Goal: Check status: Verify the current state of an ongoing process or item

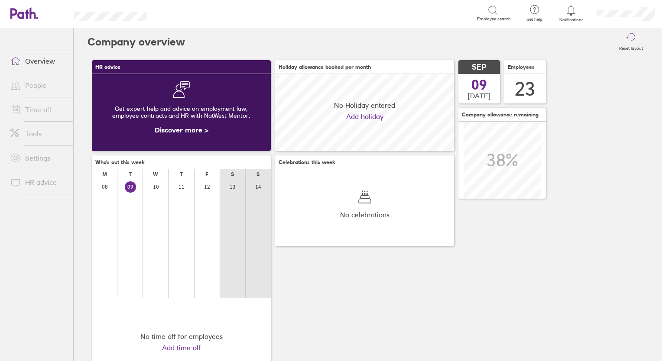
scroll to position [77, 179]
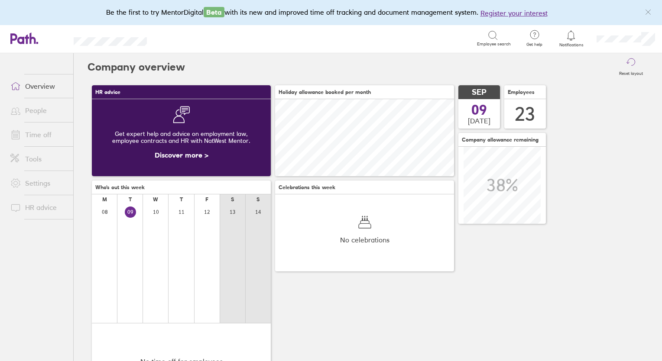
click at [34, 87] on ul "Overview People Time off Tools Settings HR advice" at bounding box center [36, 192] width 73 height 279
click at [34, 87] on link "Overview" at bounding box center [38, 86] width 70 height 17
click at [30, 139] on link "Time off" at bounding box center [38, 134] width 70 height 17
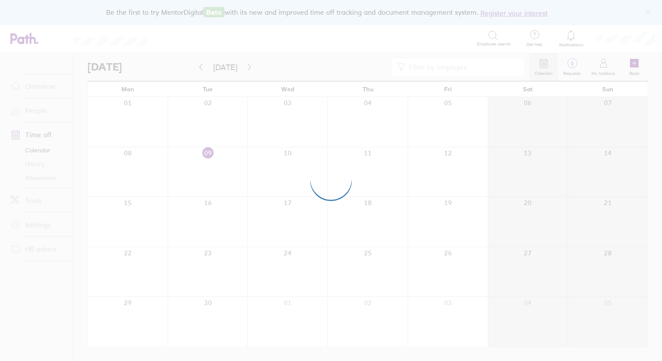
click at [35, 115] on div at bounding box center [331, 180] width 662 height 361
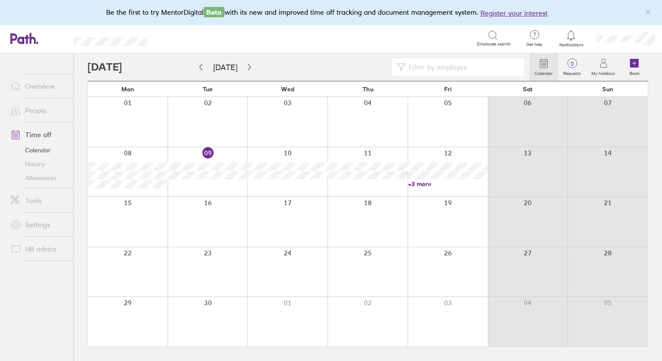
click at [32, 114] on link "People" at bounding box center [38, 110] width 70 height 17
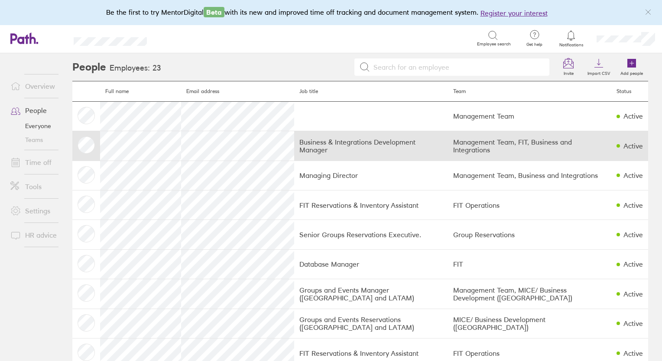
click at [363, 146] on td "Business & Integrations Development Manager" at bounding box center [371, 145] width 154 height 29
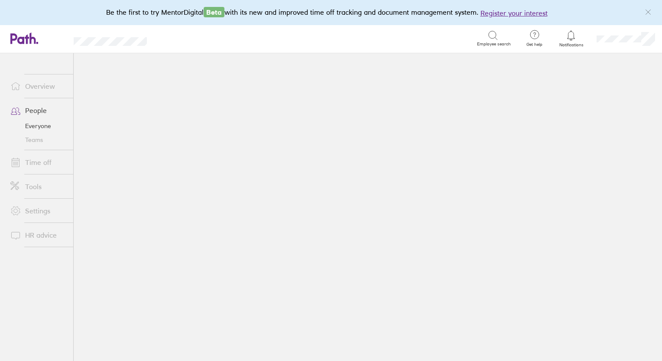
click at [363, 146] on main at bounding box center [368, 207] width 588 height 308
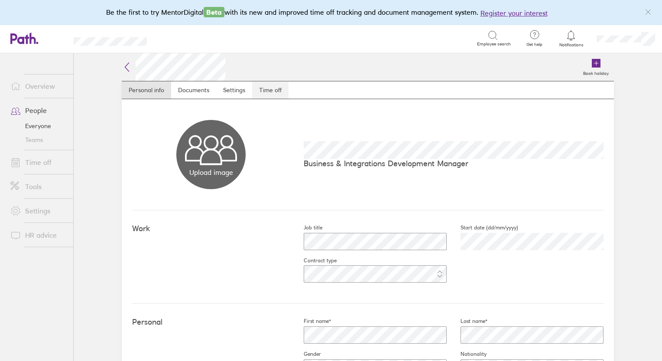
click at [268, 92] on link "Time off" at bounding box center [270, 89] width 36 height 17
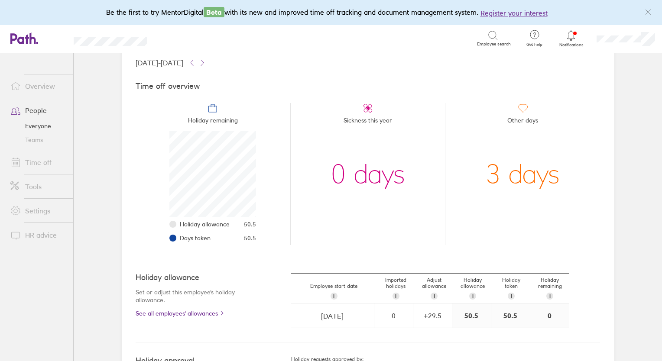
scroll to position [18, 0]
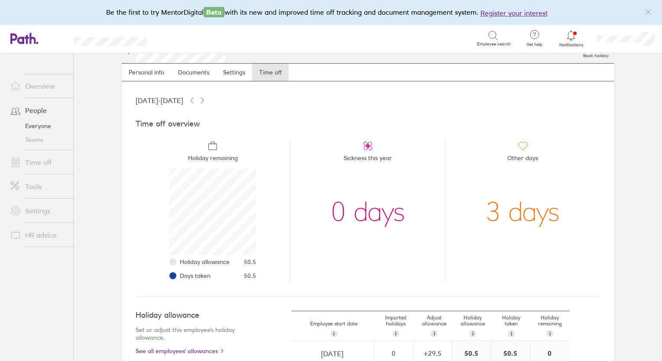
click at [28, 164] on link "Time off" at bounding box center [38, 162] width 70 height 17
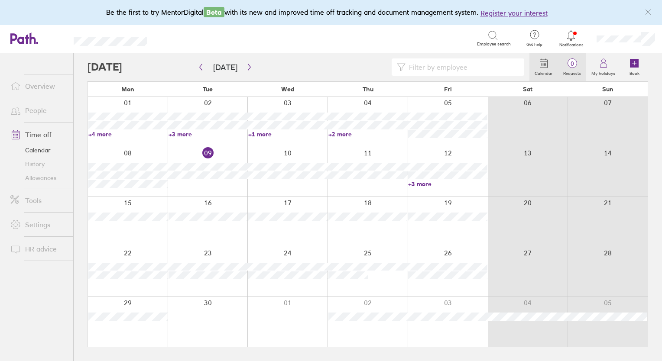
click at [576, 65] on span "0" at bounding box center [572, 63] width 28 height 7
